Goal: Task Accomplishment & Management: Manage account settings

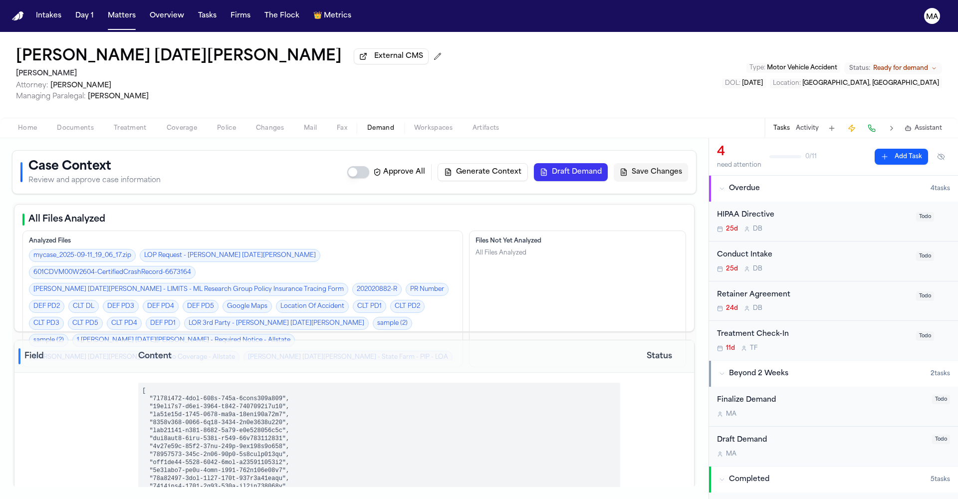
select select "**********"
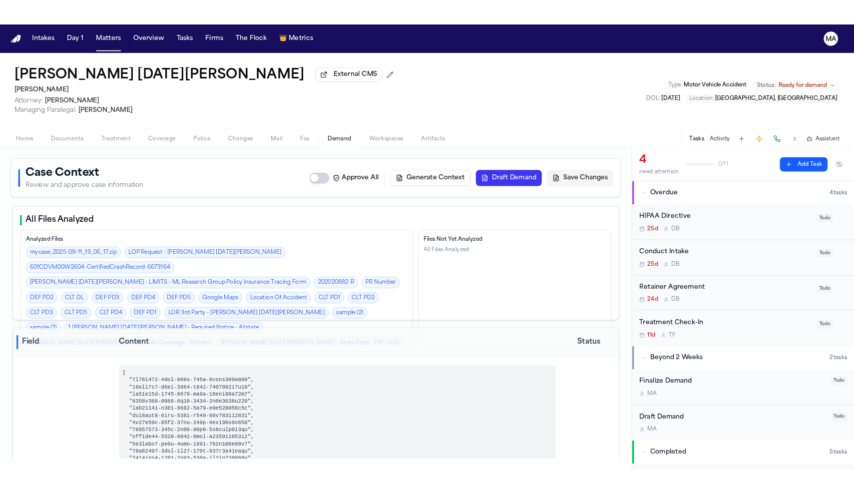
scroll to position [1808, 0]
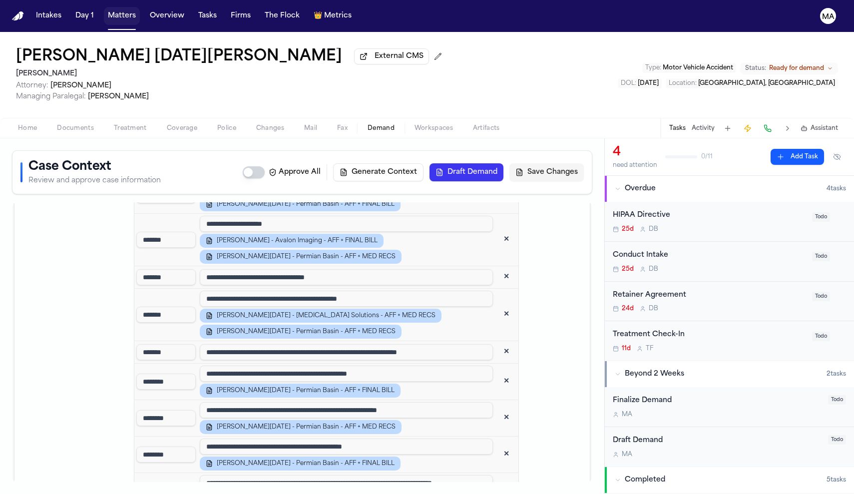
click at [104, 11] on button "Matters" at bounding box center [122, 16] width 36 height 18
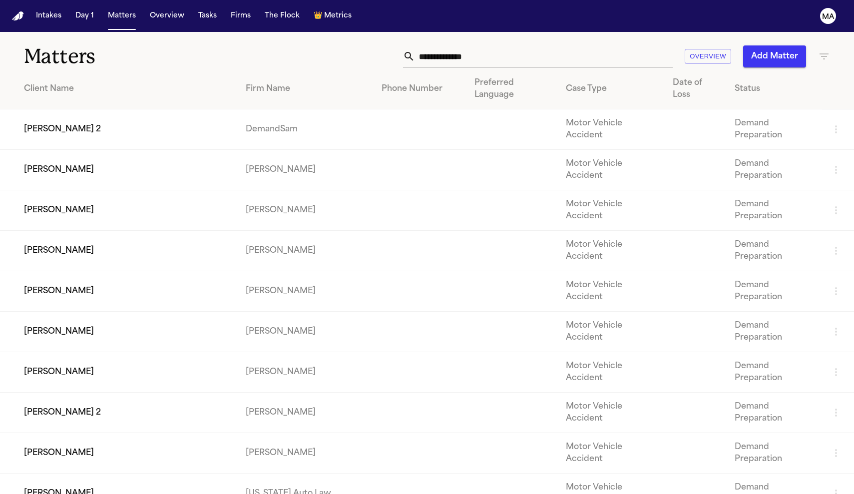
click at [610, 45] on input "text" at bounding box center [544, 56] width 258 height 22
click at [824, 50] on icon "button" at bounding box center [824, 56] width 12 height 12
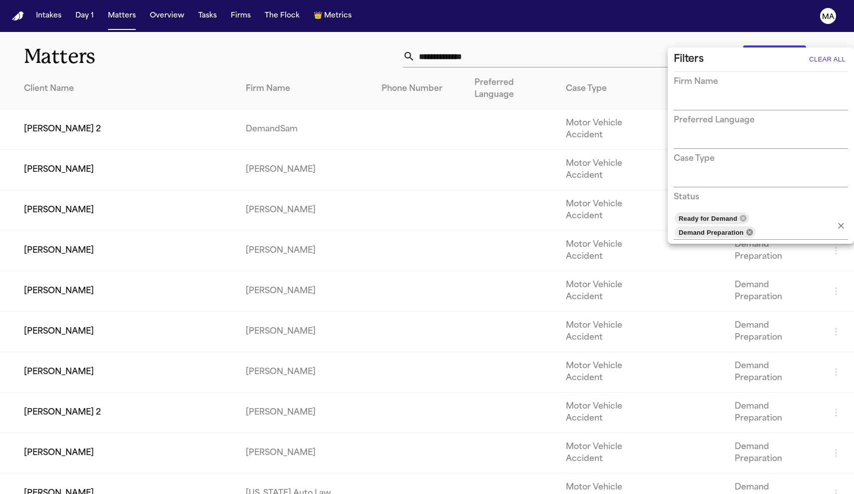
click at [752, 229] on icon at bounding box center [749, 232] width 6 height 6
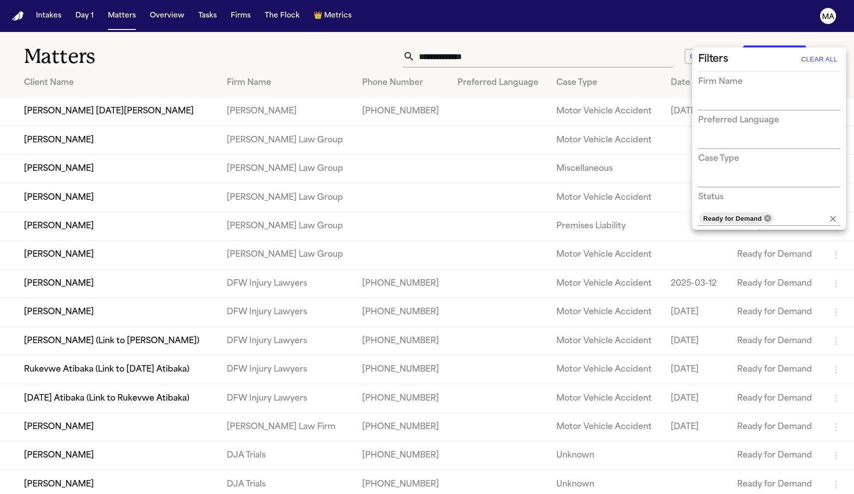
click at [763, 214] on icon at bounding box center [767, 218] width 8 height 8
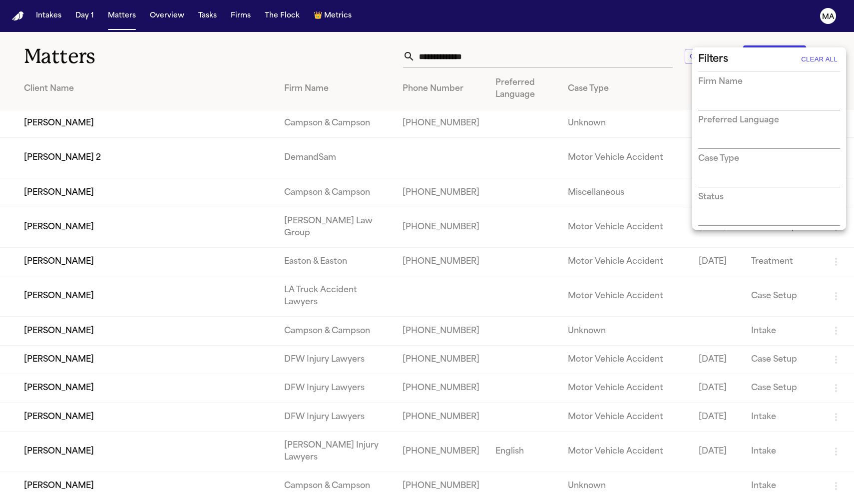
click at [564, 41] on div at bounding box center [427, 247] width 854 height 494
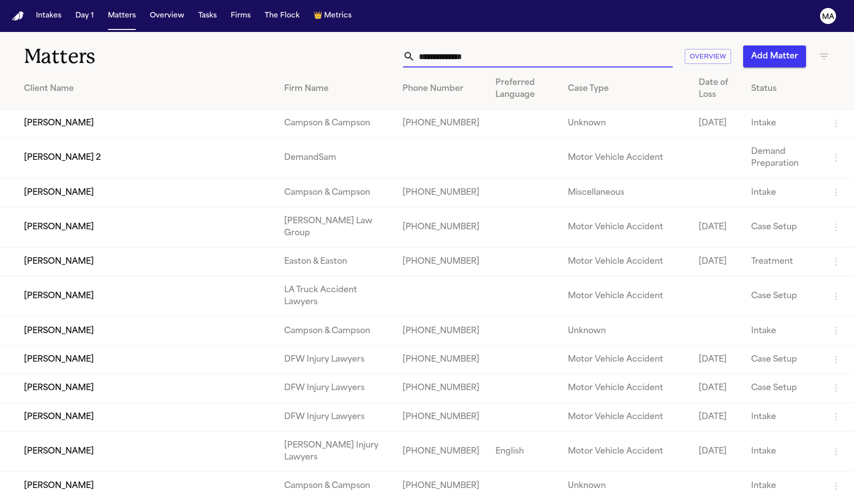
click at [570, 45] on input "text" at bounding box center [544, 56] width 258 height 22
click at [568, 45] on input "text" at bounding box center [544, 56] width 258 height 22
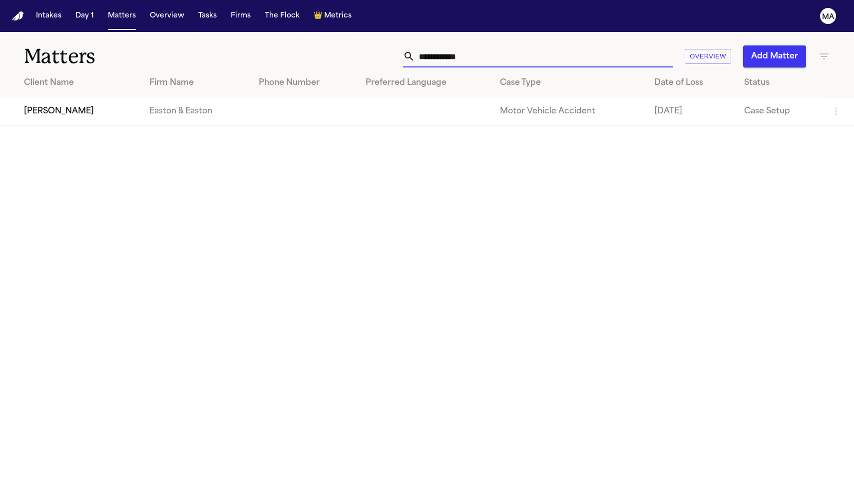
type input "**********"
click at [64, 97] on td "[PERSON_NAME]" at bounding box center [70, 111] width 141 height 28
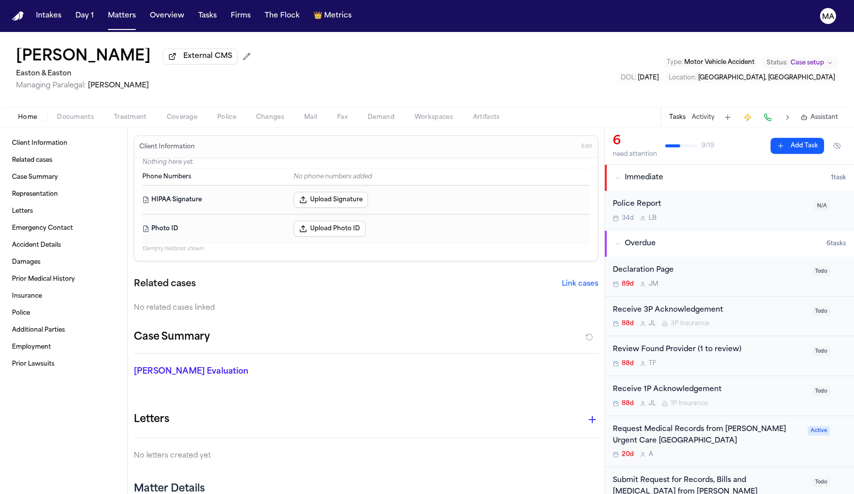
click at [57, 113] on span "Documents" at bounding box center [75, 117] width 37 height 8
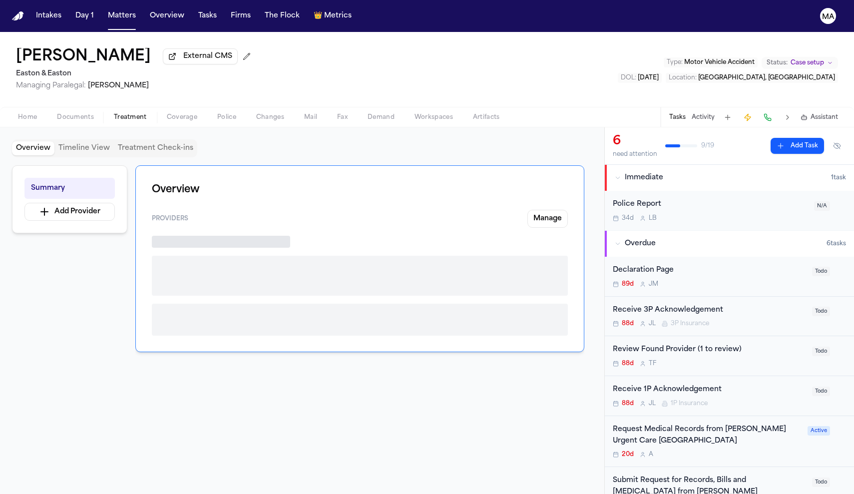
click at [114, 113] on span "Treatment" at bounding box center [130, 117] width 33 height 8
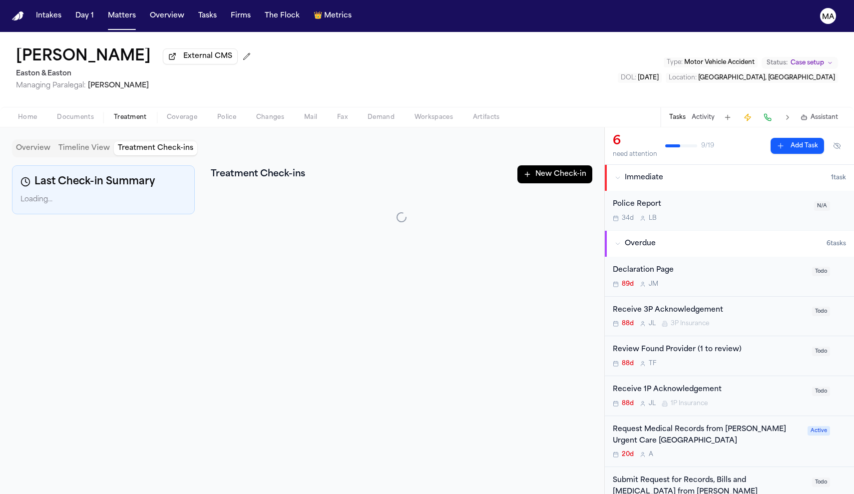
click at [114, 141] on button "Treatment Check-ins" at bounding box center [155, 148] width 83 height 14
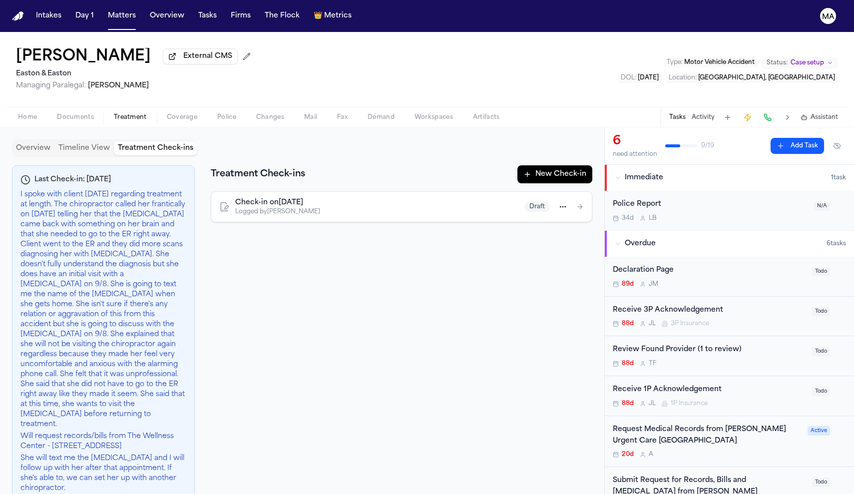
drag, startPoint x: 81, startPoint y: 190, endPoint x: 102, endPoint y: 192, distance: 21.6
copy p "The Wellness Center - 6771 West Minister Blvd Suite 1"
click at [714, 113] on button "Activity" at bounding box center [702, 117] width 23 height 8
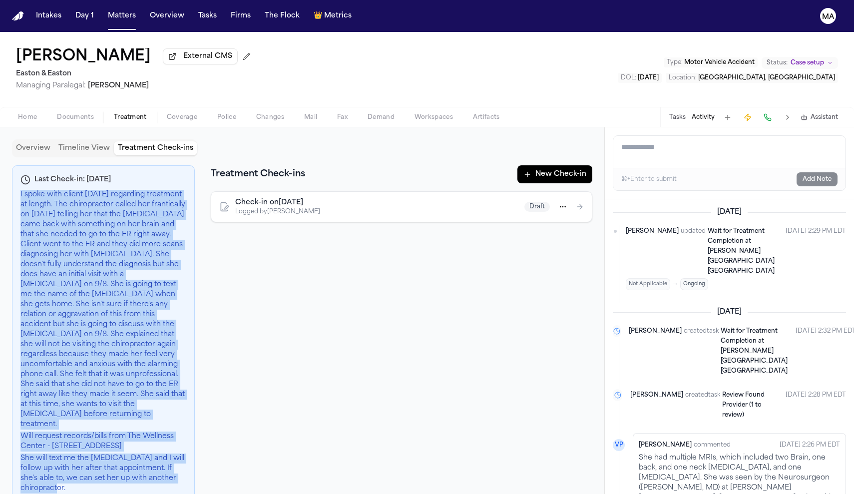
drag, startPoint x: 11, startPoint y: 112, endPoint x: 182, endPoint y: 208, distance: 195.6
click at [182, 208] on div "Last Check-in: 8/27/2025 Will request records/bills from The Wellness Center - …" at bounding box center [103, 347] width 183 height 365
copy div "I spoke with client today regarding treatment at length. The chiropractor calle…"
click at [128, 190] on p "I spoke with client today regarding treatment at length. The chiropractor calle…" at bounding box center [103, 310] width 166 height 240
drag, startPoint x: 12, startPoint y: 190, endPoint x: 64, endPoint y: 196, distance: 52.7
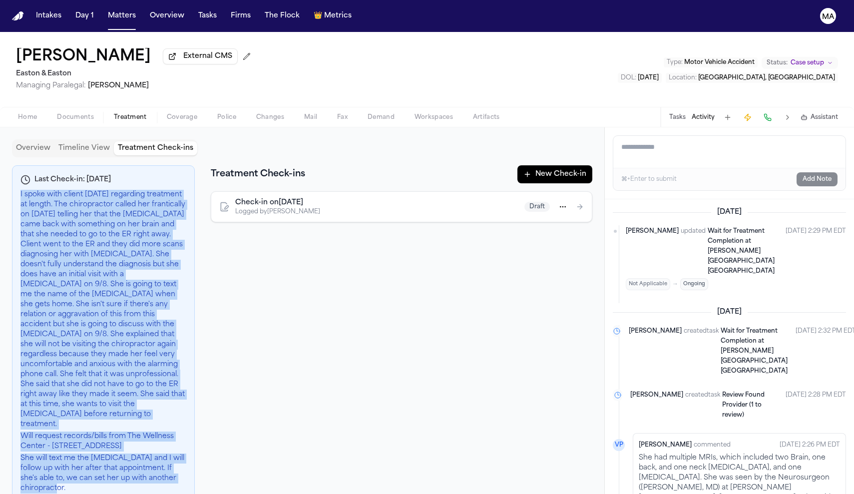
click at [64, 431] on p "Will request records/bills from The Wellness Center - 6771 West Minister Blvd S…" at bounding box center [103, 441] width 166 height 20
copy p "Will request records/bills from The Wellness Center - 6771 West Minister Blvd S…"
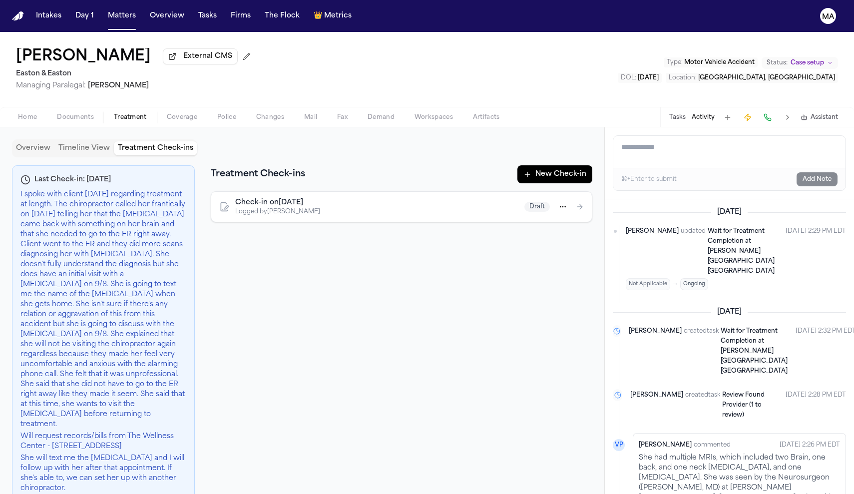
click at [689, 136] on textarea "Add a note to this matter" at bounding box center [729, 152] width 232 height 32
paste textarea "**********"
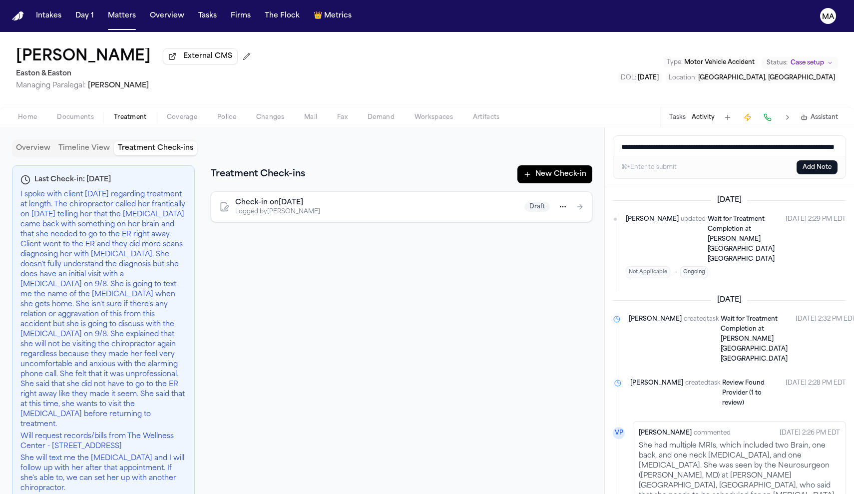
click at [613, 136] on textarea "**********" at bounding box center [732, 146] width 239 height 20
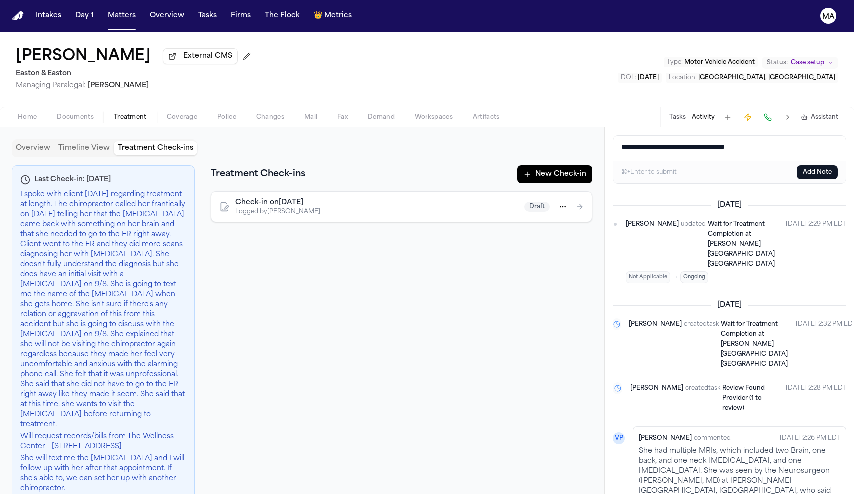
type textarea "**********"
click at [826, 165] on button "Add Note" at bounding box center [816, 172] width 41 height 14
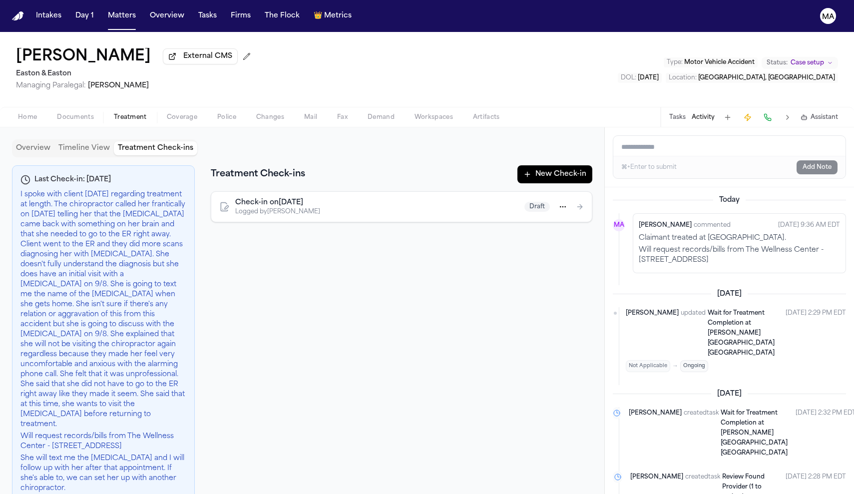
click at [23, 141] on button "Overview" at bounding box center [33, 148] width 42 height 14
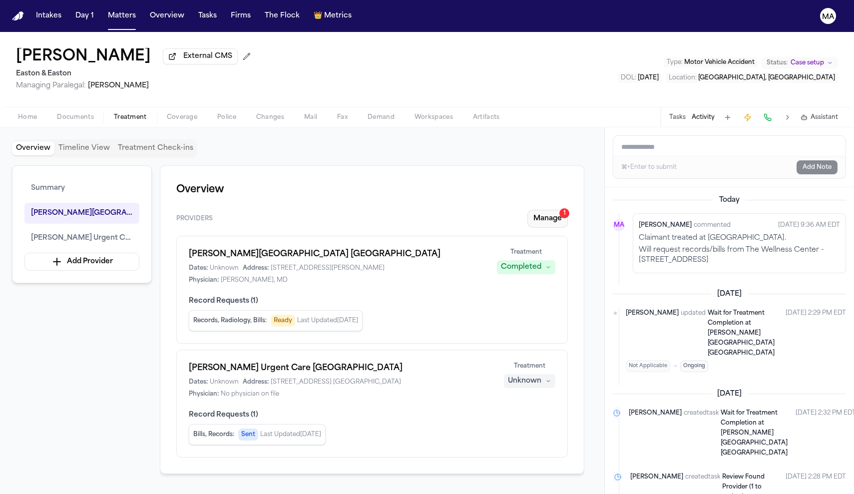
click at [568, 210] on button "Manage 1" at bounding box center [547, 219] width 40 height 18
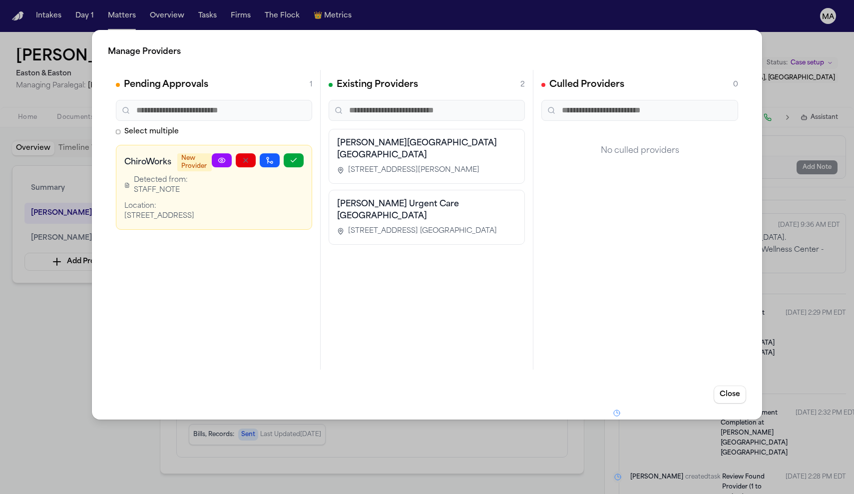
click at [74, 205] on div "Manage Providers Pending Approvals 1 Select multiple ChiroWorks New Provider De…" at bounding box center [427, 247] width 854 height 494
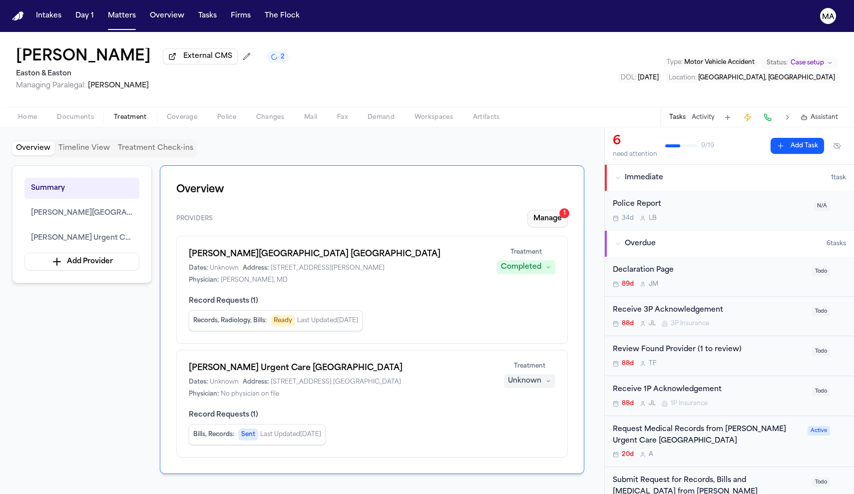
click at [568, 210] on button "Manage 1" at bounding box center [547, 219] width 40 height 18
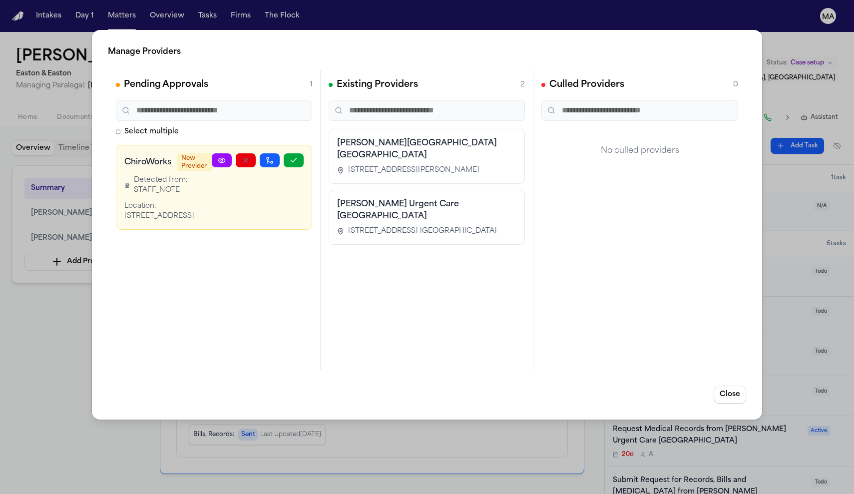
click at [232, 153] on link at bounding box center [222, 160] width 20 height 14
click at [56, 235] on div "Manage Providers Pending Approvals 1 Select multiple ChiroWorks New Provider De…" at bounding box center [427, 247] width 854 height 494
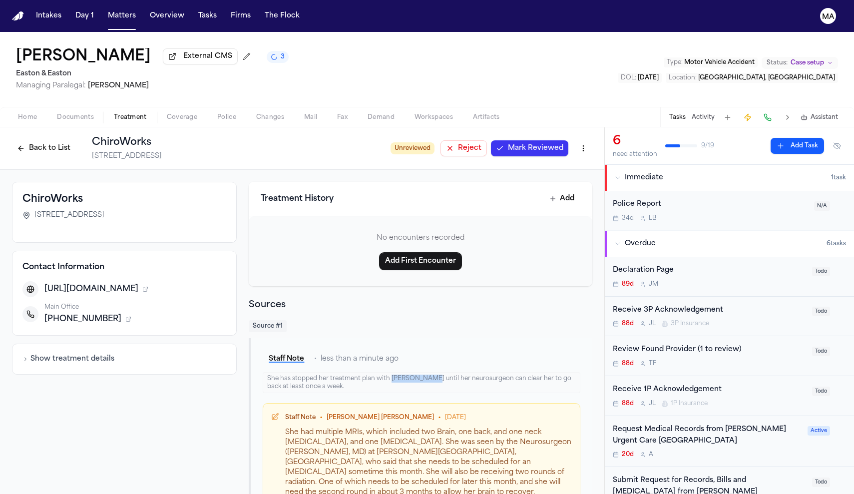
drag, startPoint x: 371, startPoint y: 213, endPoint x: 401, endPoint y: 212, distance: 30.5
click at [401, 372] on div "She has stopped her treatment plan with Chiroworks until her neurosurgeon can c…" at bounding box center [421, 382] width 317 height 21
click at [350, 413] on span "Violette Patino" at bounding box center [379, 417] width 107 height 8
click at [136, 135] on div "Back to List ChiroWorks 2638 Main Street, Glastonbury, CT 06033" at bounding box center [197, 148] width 370 height 26
click at [75, 140] on button "Back to List" at bounding box center [43, 148] width 63 height 16
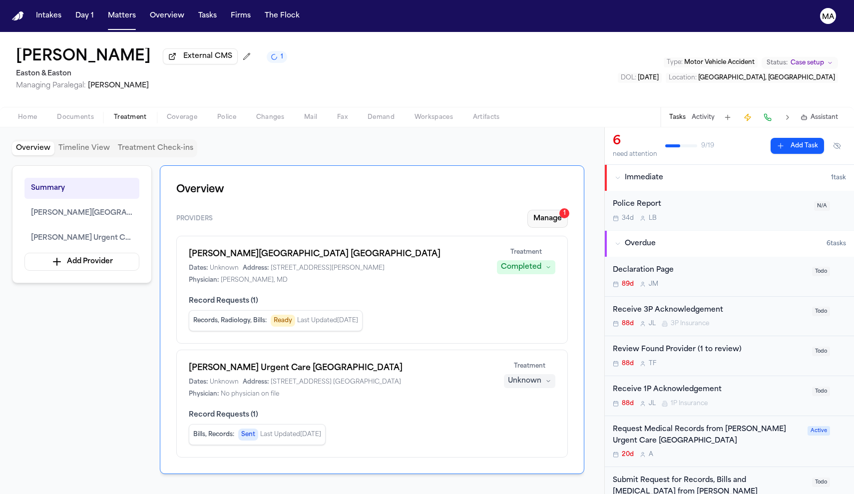
click at [568, 210] on button "Manage 1" at bounding box center [547, 219] width 40 height 18
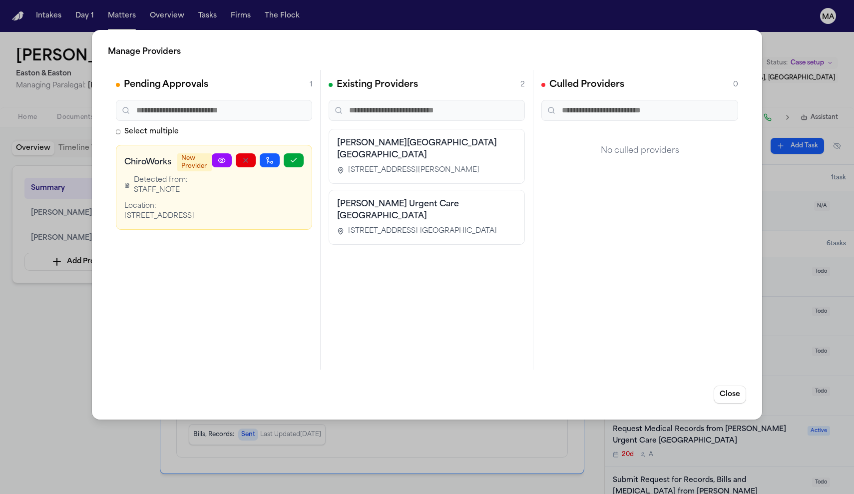
click at [226, 156] on icon at bounding box center [222, 160] width 8 height 8
click at [76, 218] on div "Manage Providers Pending Approvals 1 Select multiple ChiroWorks New Provider De…" at bounding box center [427, 247] width 854 height 494
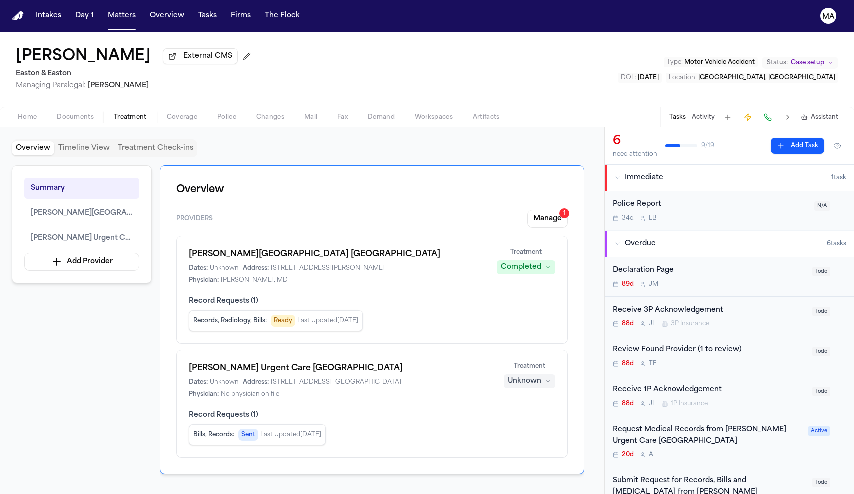
scroll to position [21, 0]
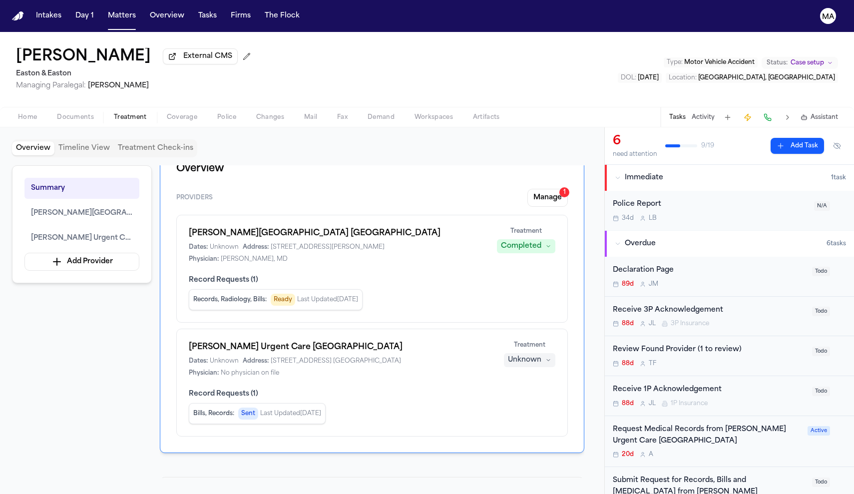
click at [523, 493] on icon "button" at bounding box center [519, 502] width 8 height 8
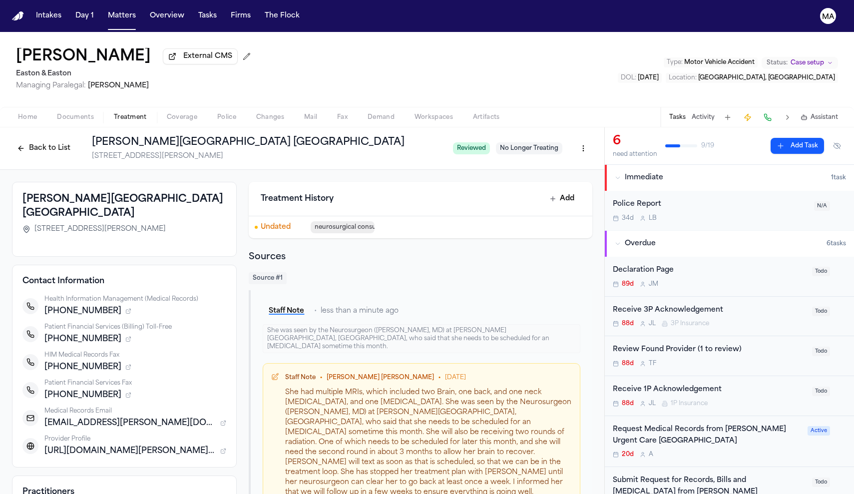
click at [131, 364] on icon "button" at bounding box center [128, 367] width 6 height 6
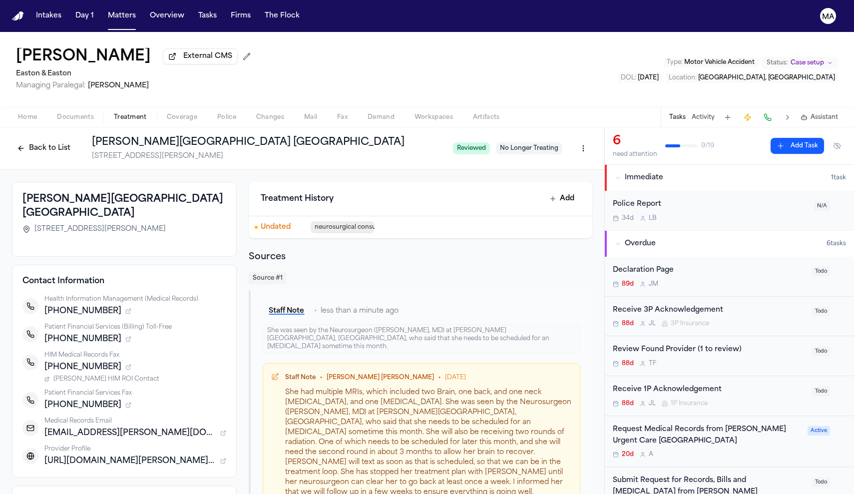
click at [159, 375] on span "Hoag HIM ROI Contact" at bounding box center [106, 379] width 106 height 8
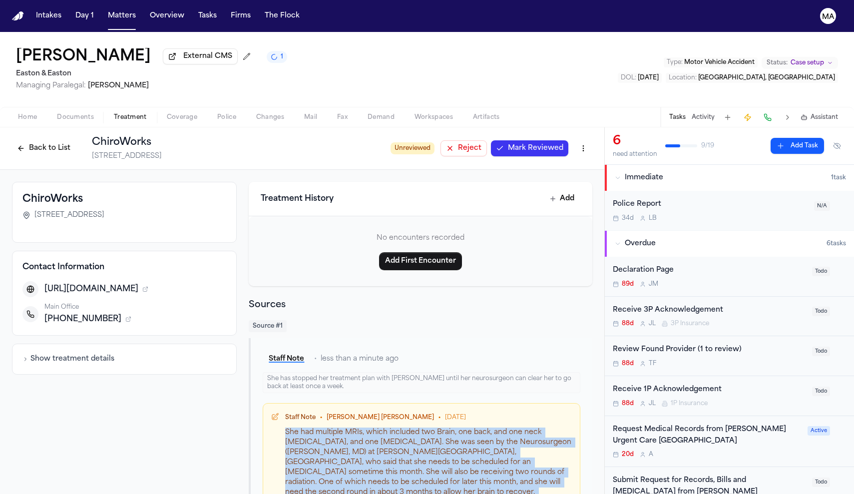
drag, startPoint x: 290, startPoint y: 245, endPoint x: 372, endPoint y: 296, distance: 97.0
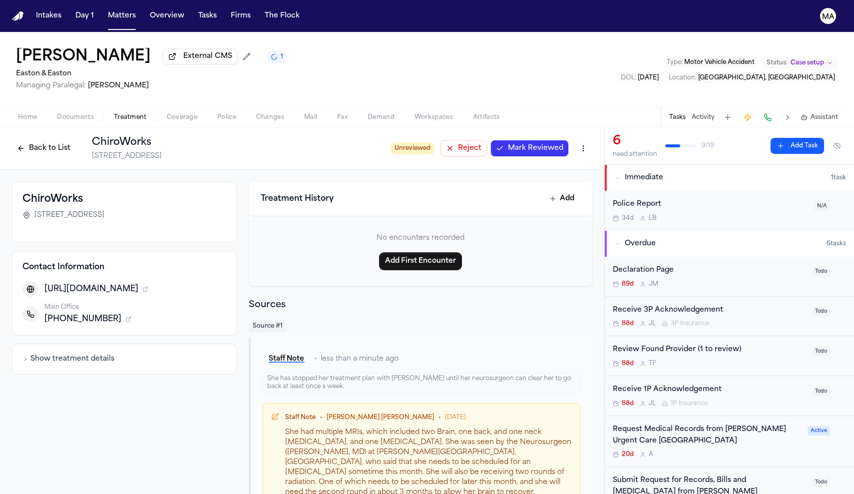
click at [190, 252] on div "ChiroWorks [STREET_ADDRESS] Contact Information [URL][DOMAIN_NAME] Main Office …" at bounding box center [124, 370] width 225 height 376
click at [131, 316] on icon "button" at bounding box center [128, 319] width 6 height 6
click at [138, 327] on span "Chiroworks – Appointments" at bounding box center [95, 331] width 84 height 8
click at [131, 317] on icon "button" at bounding box center [129, 318] width 3 height 3
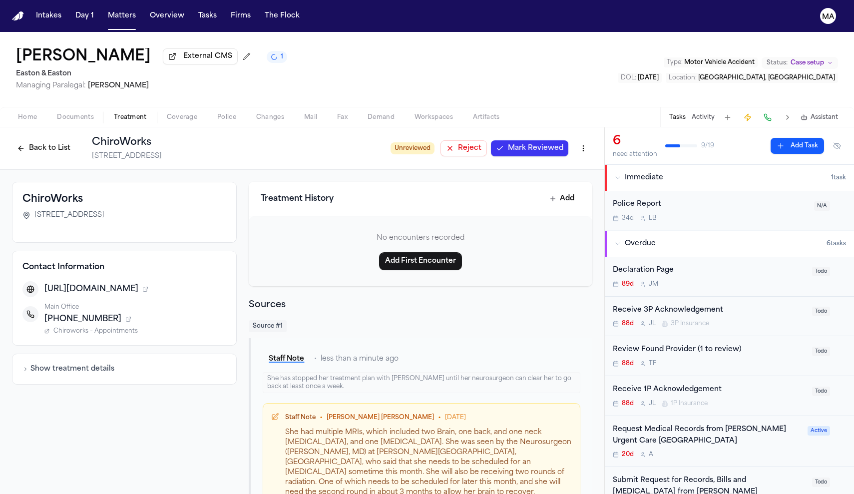
click at [131, 317] on icon "button" at bounding box center [129, 318] width 3 height 3
click at [148, 286] on icon "button" at bounding box center [145, 289] width 6 height 6
click at [171, 313] on div "+18603682427" at bounding box center [135, 319] width 182 height 12
click at [130, 317] on icon "button" at bounding box center [128, 319] width 4 height 4
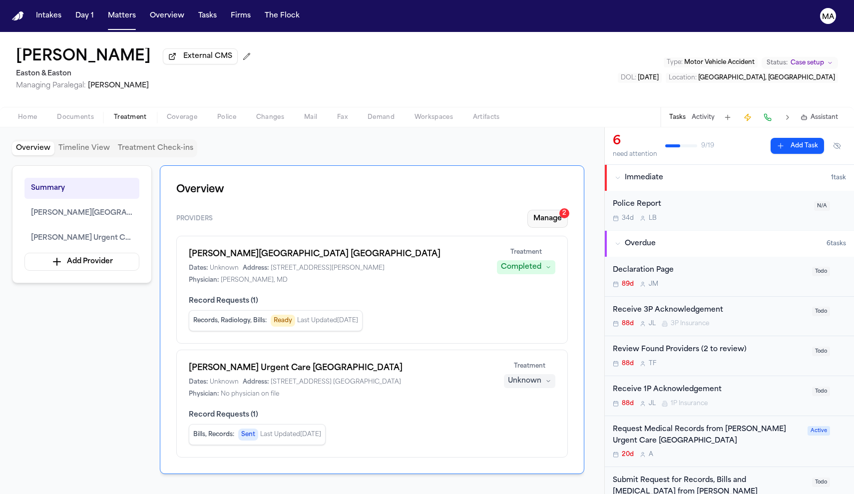
click at [568, 210] on button "Manage 2" at bounding box center [547, 219] width 40 height 18
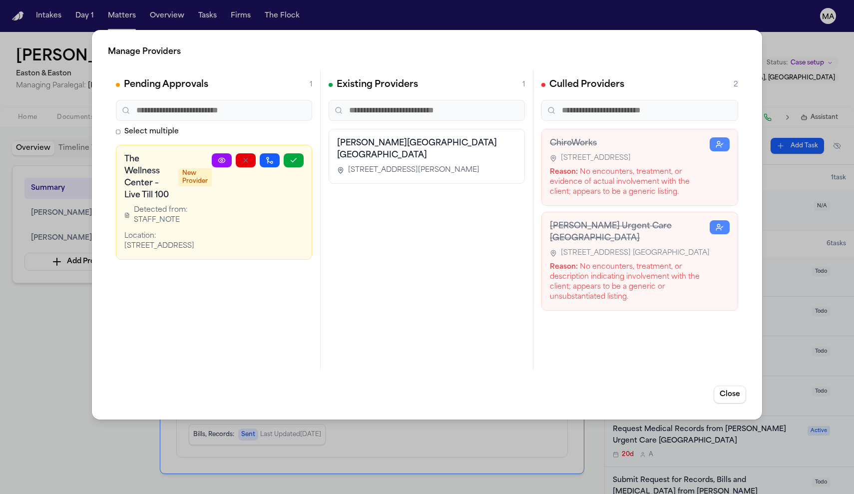
click at [69, 193] on div "Manage Providers Pending Approvals 1 Select multiple The Wellness Center – Live…" at bounding box center [427, 247] width 854 height 494
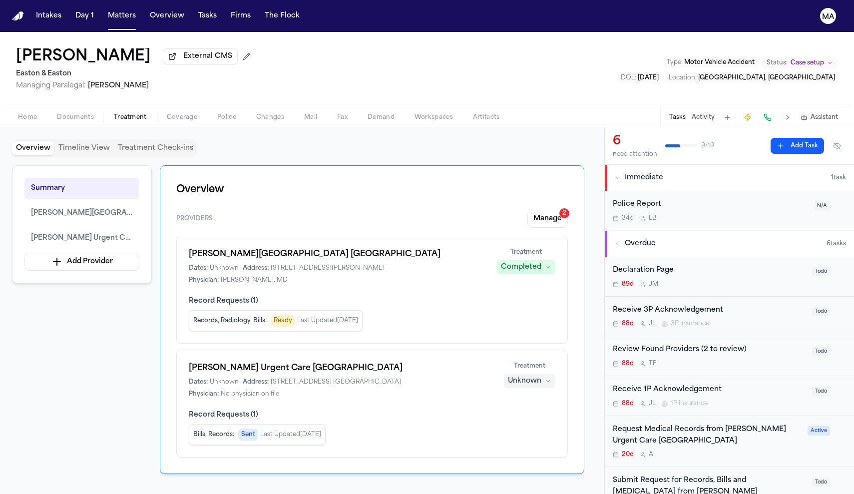
click at [714, 113] on button "Activity" at bounding box center [702, 117] width 23 height 8
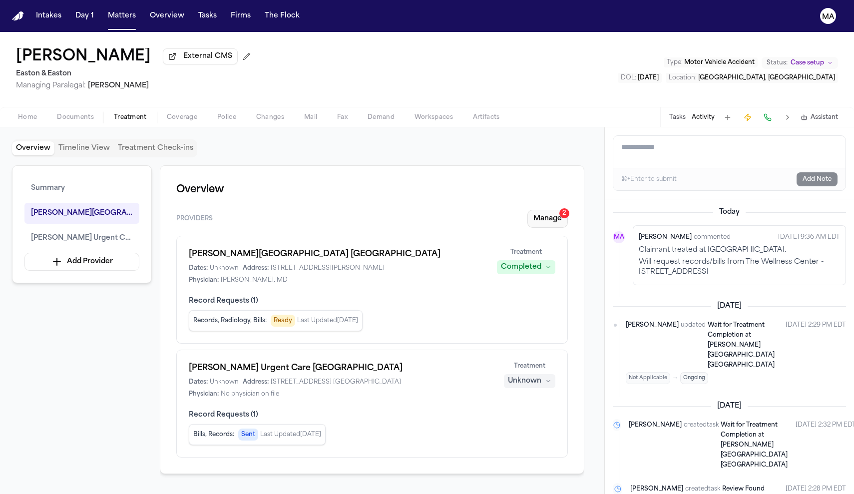
click at [568, 210] on button "Manage 2" at bounding box center [547, 219] width 40 height 18
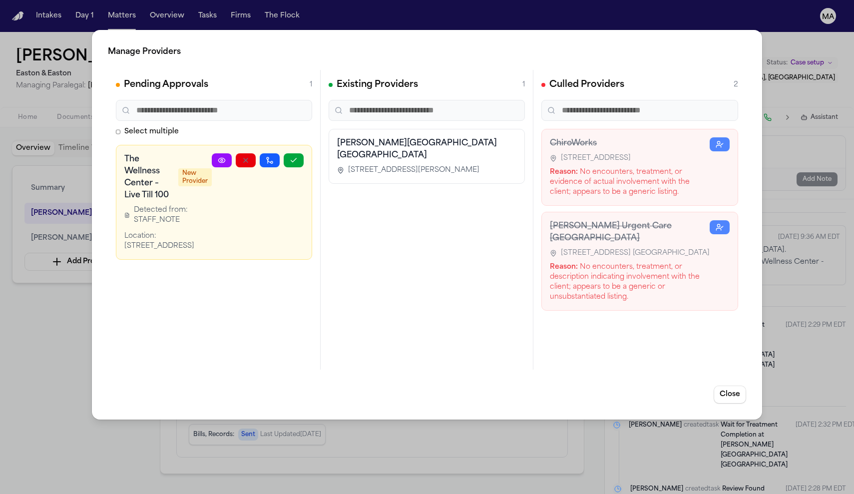
click at [225, 158] on icon at bounding box center [221, 160] width 6 height 4
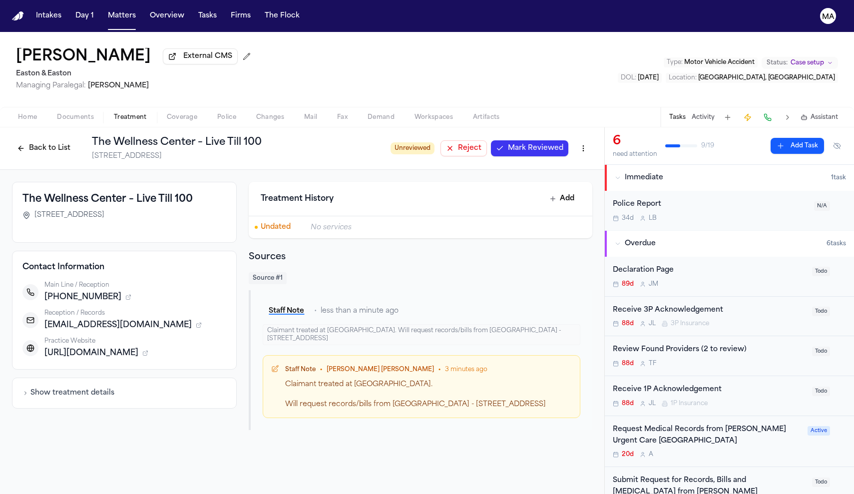
click at [202, 322] on icon "button" at bounding box center [199, 325] width 6 height 6
click at [104, 333] on span "Doctors on Liens" at bounding box center [78, 337] width 51 height 8
click at [714, 113] on button "Activity" at bounding box center [702, 117] width 23 height 8
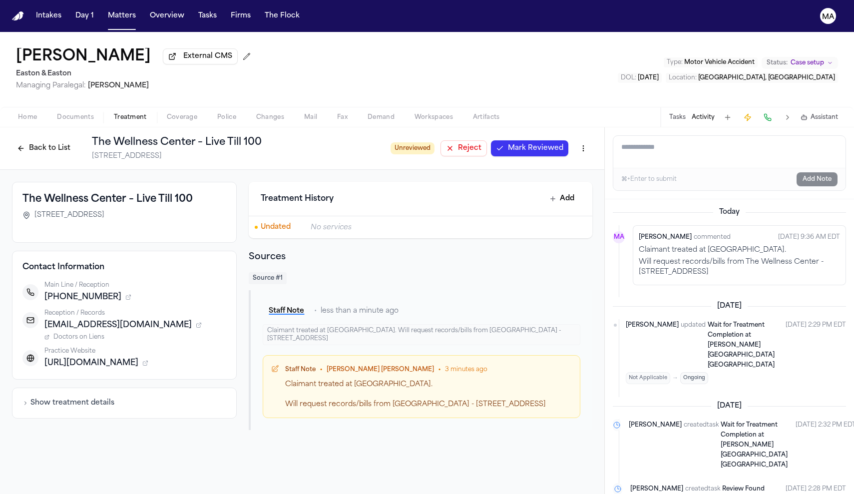
click at [75, 140] on button "Back to List" at bounding box center [43, 148] width 63 height 16
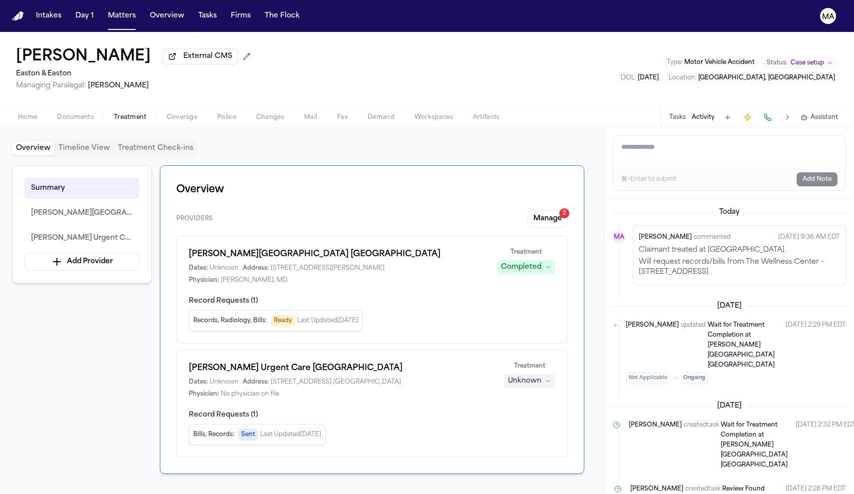
click at [95, 271] on div "Summary Hoag Hospital Newport Beach Hoag Urgent Care Huntington Harbour Add Pro…" at bounding box center [302, 321] width 580 height 312
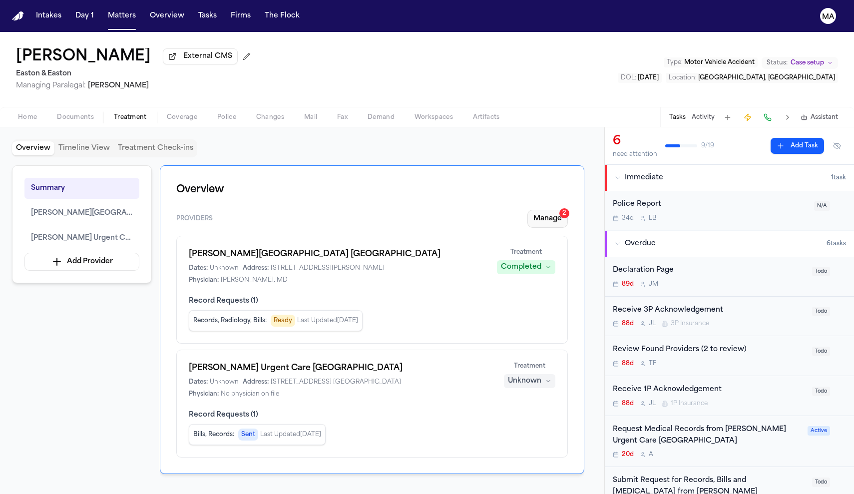
click at [568, 210] on button "Manage 2" at bounding box center [547, 219] width 40 height 18
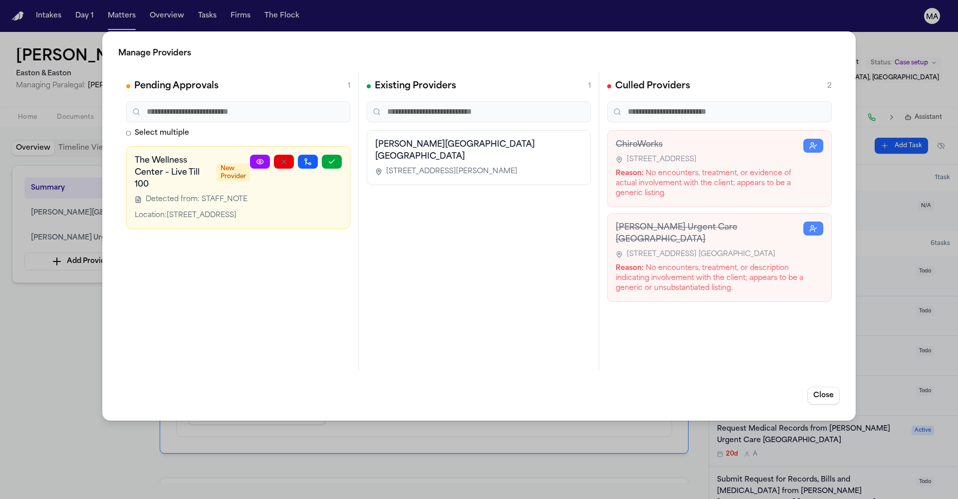
click at [60, 240] on div "Manage Providers Pending Approvals 1 Select multiple The Wellness Center – Live…" at bounding box center [479, 249] width 958 height 499
